Goal: Navigation & Orientation: Go to known website

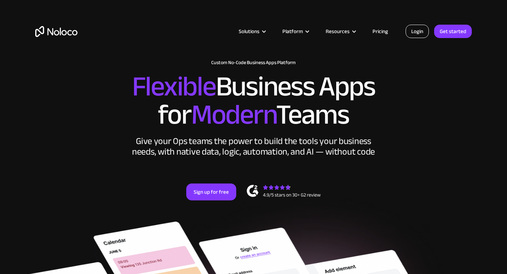
click at [413, 29] on link "Login" at bounding box center [417, 31] width 23 height 13
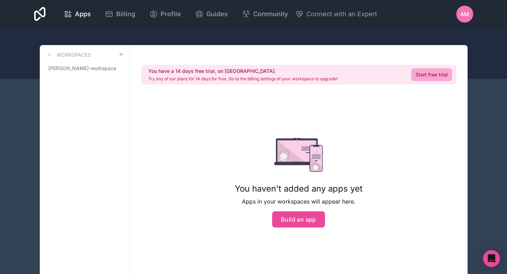
click at [347, 24] on div "Apps Billing Profile Guides Community Connect with an Expert AM Billing Profile…" at bounding box center [254, 14] width 450 height 28
